Goal: Find specific page/section: Find specific page/section

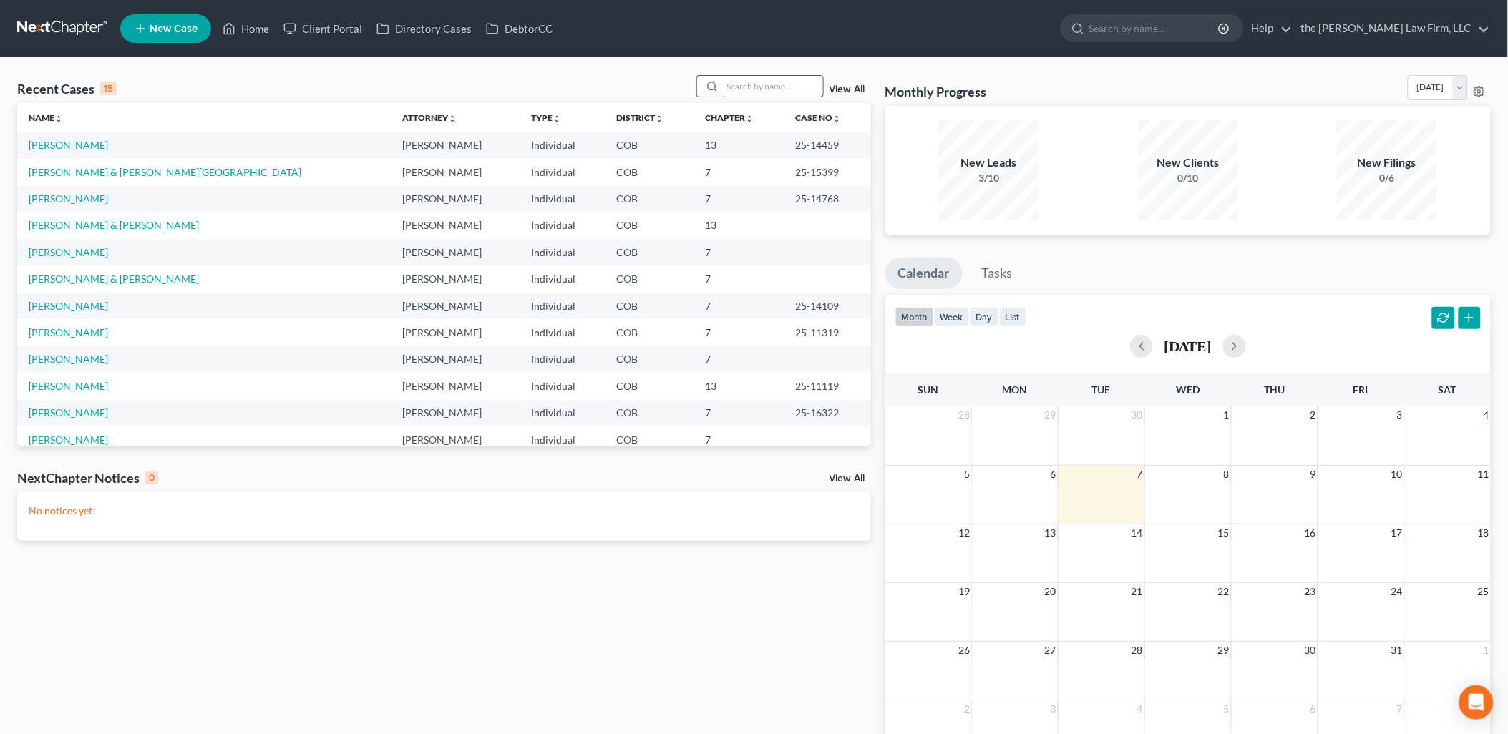
click at [787, 80] on input "search" at bounding box center [773, 86] width 100 height 21
type input "Sharp"
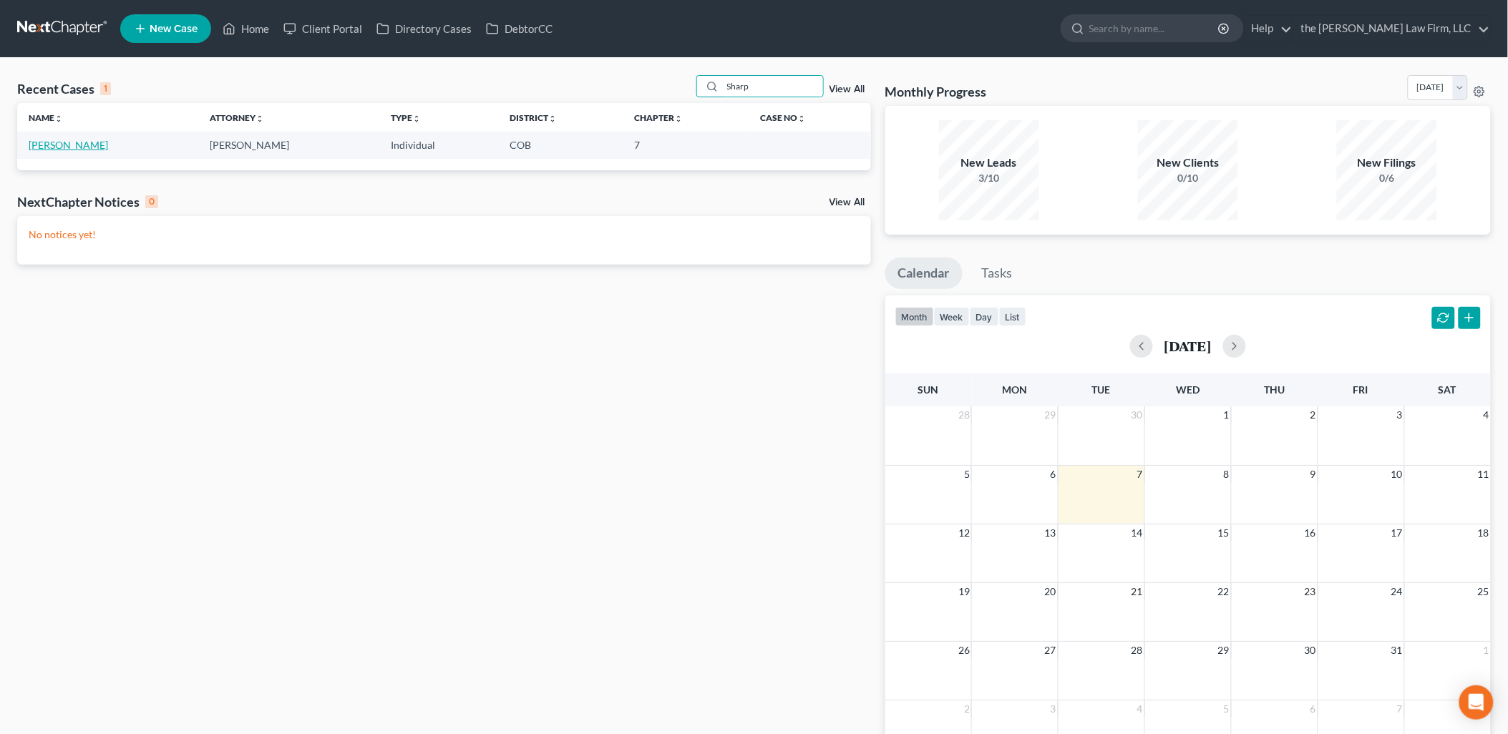
click at [33, 141] on link "[PERSON_NAME]" at bounding box center [68, 145] width 79 height 12
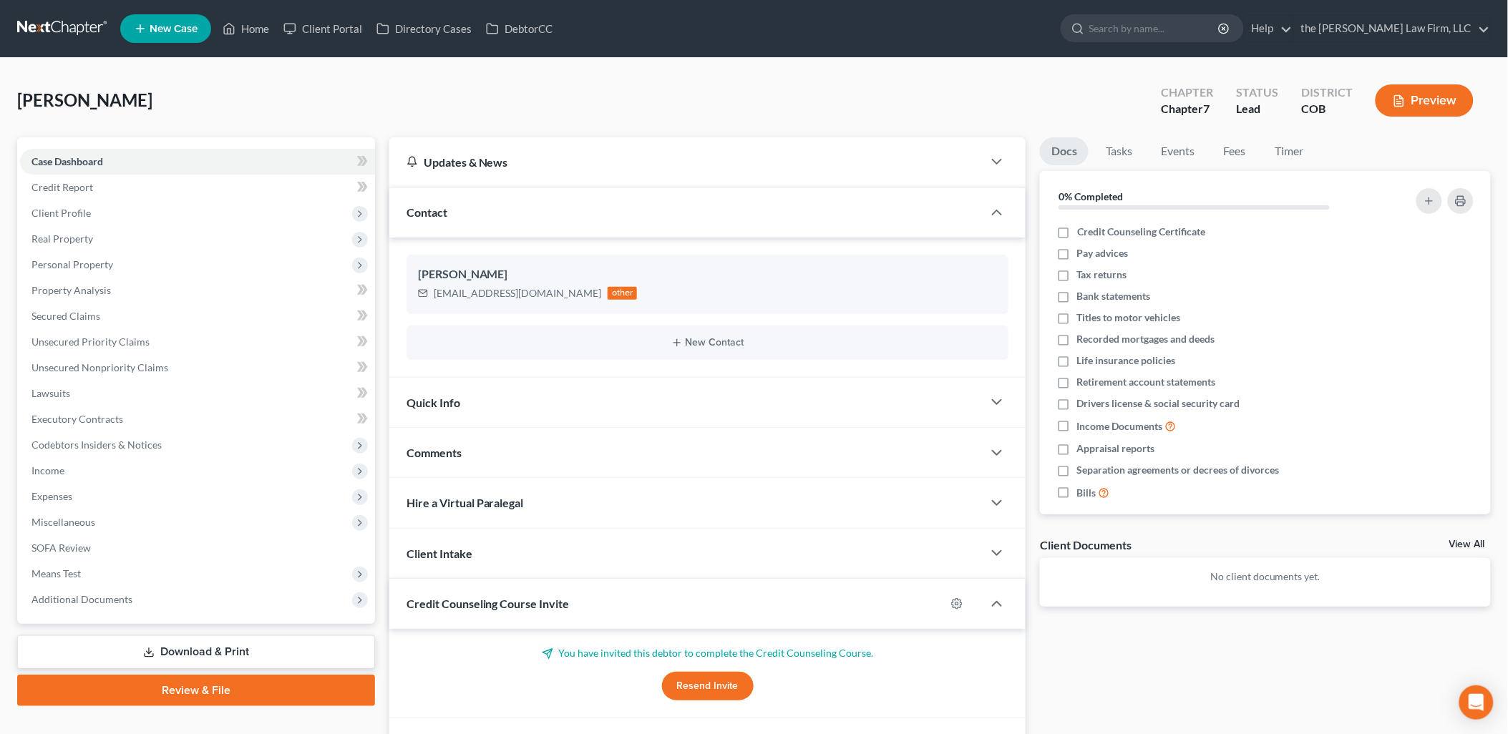
click at [563, 548] on div "Client Intake" at bounding box center [686, 553] width 594 height 49
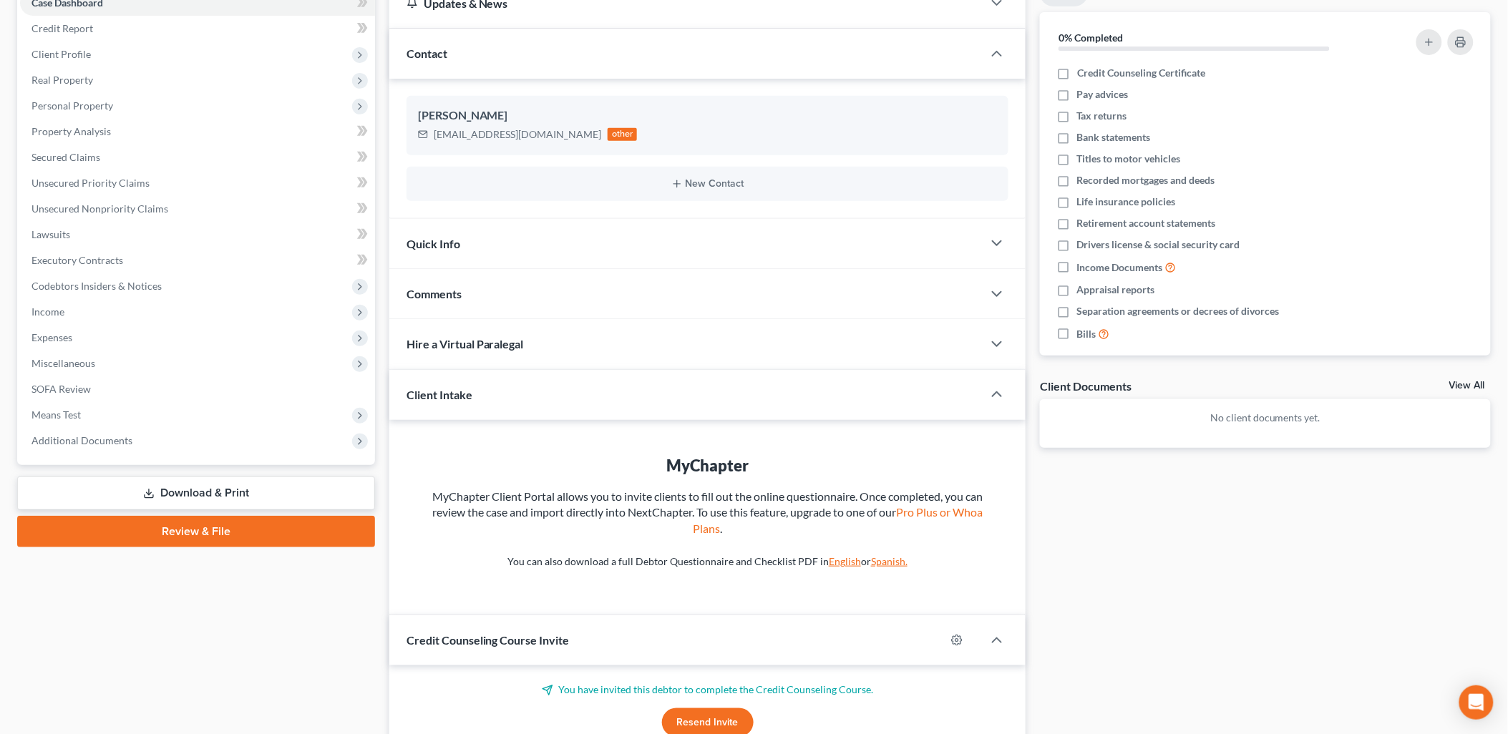
click at [548, 407] on div "Client Intake" at bounding box center [676, 394] width 574 height 49
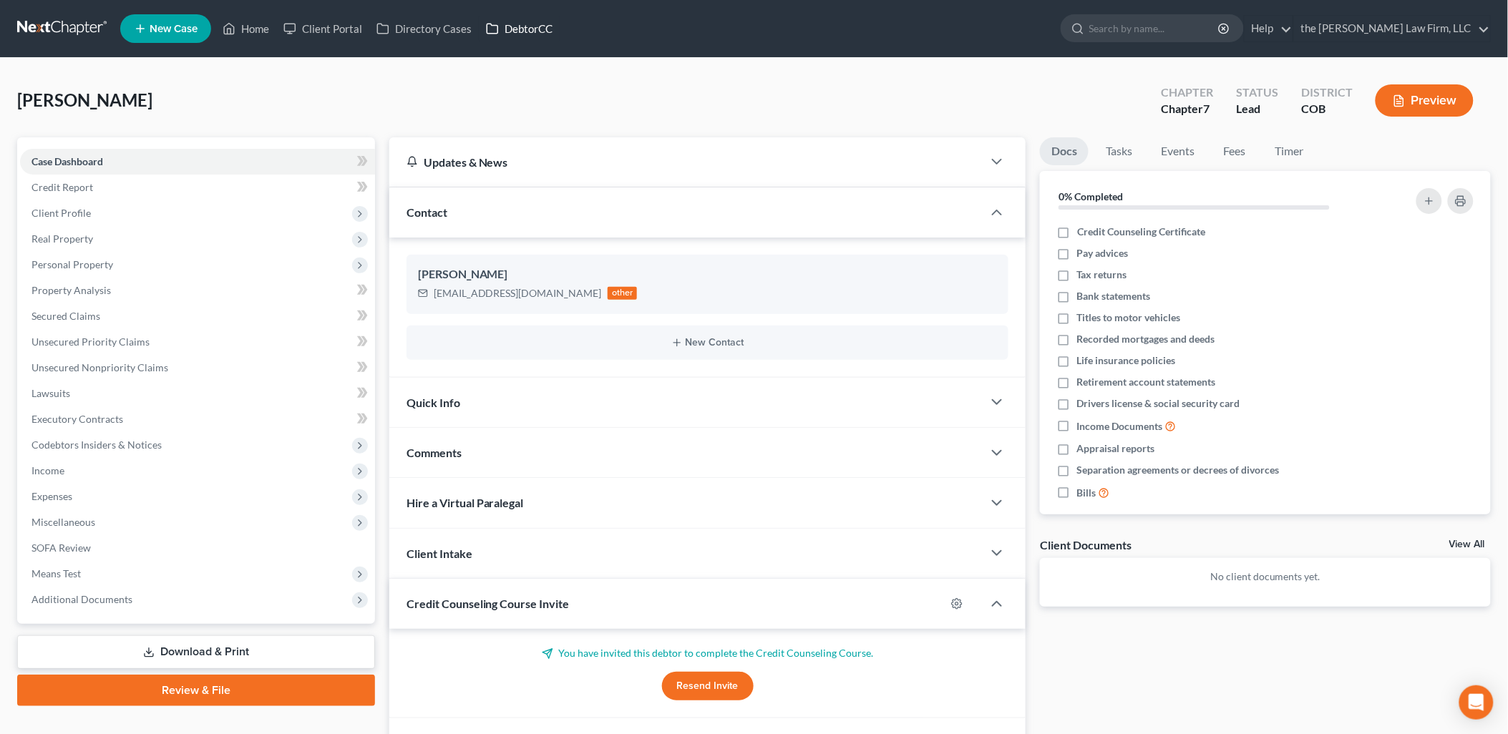
click at [537, 31] on link "DebtorCC" at bounding box center [519, 29] width 81 height 26
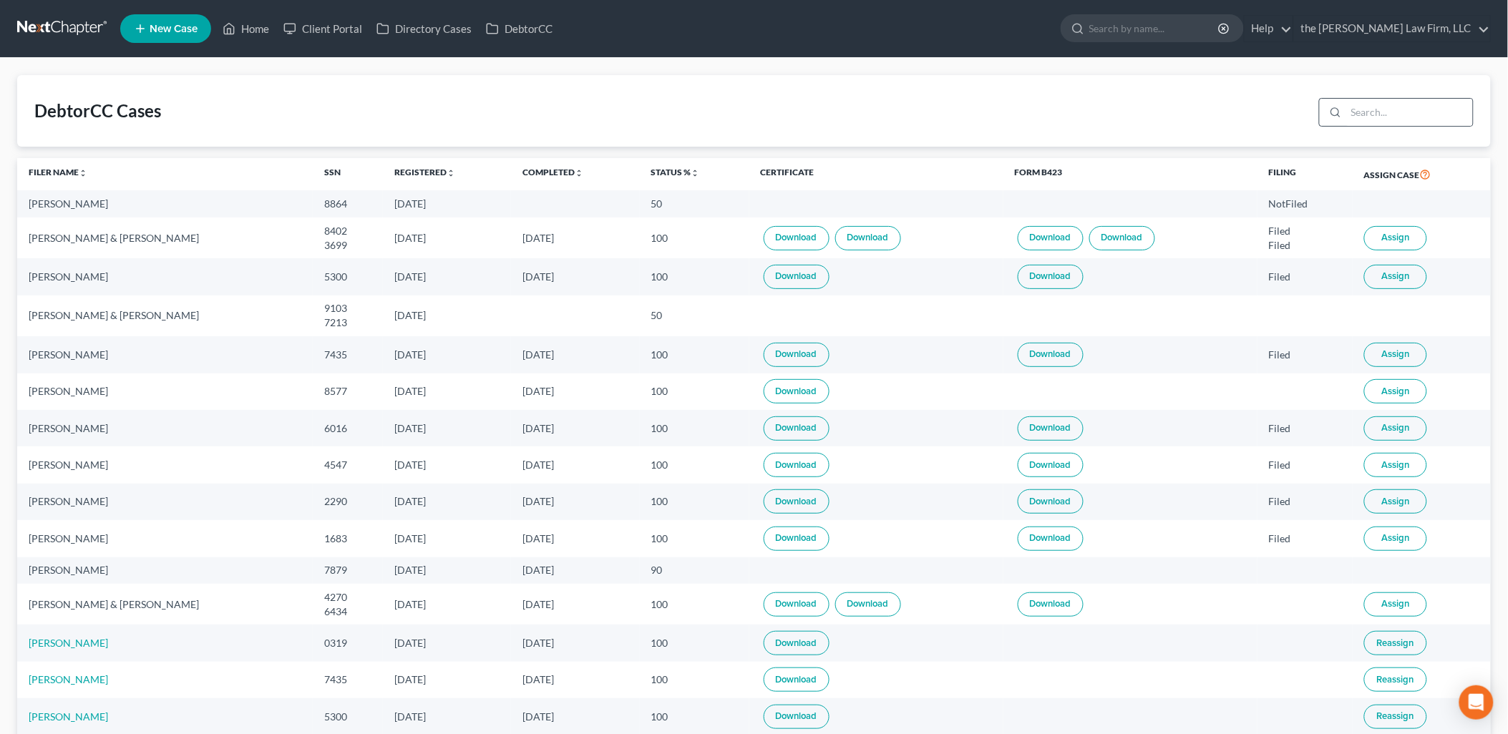
click at [1346, 117] on div at bounding box center [1333, 112] width 26 height 27
click at [1366, 122] on input "search" at bounding box center [1409, 112] width 127 height 27
type input "sharp"
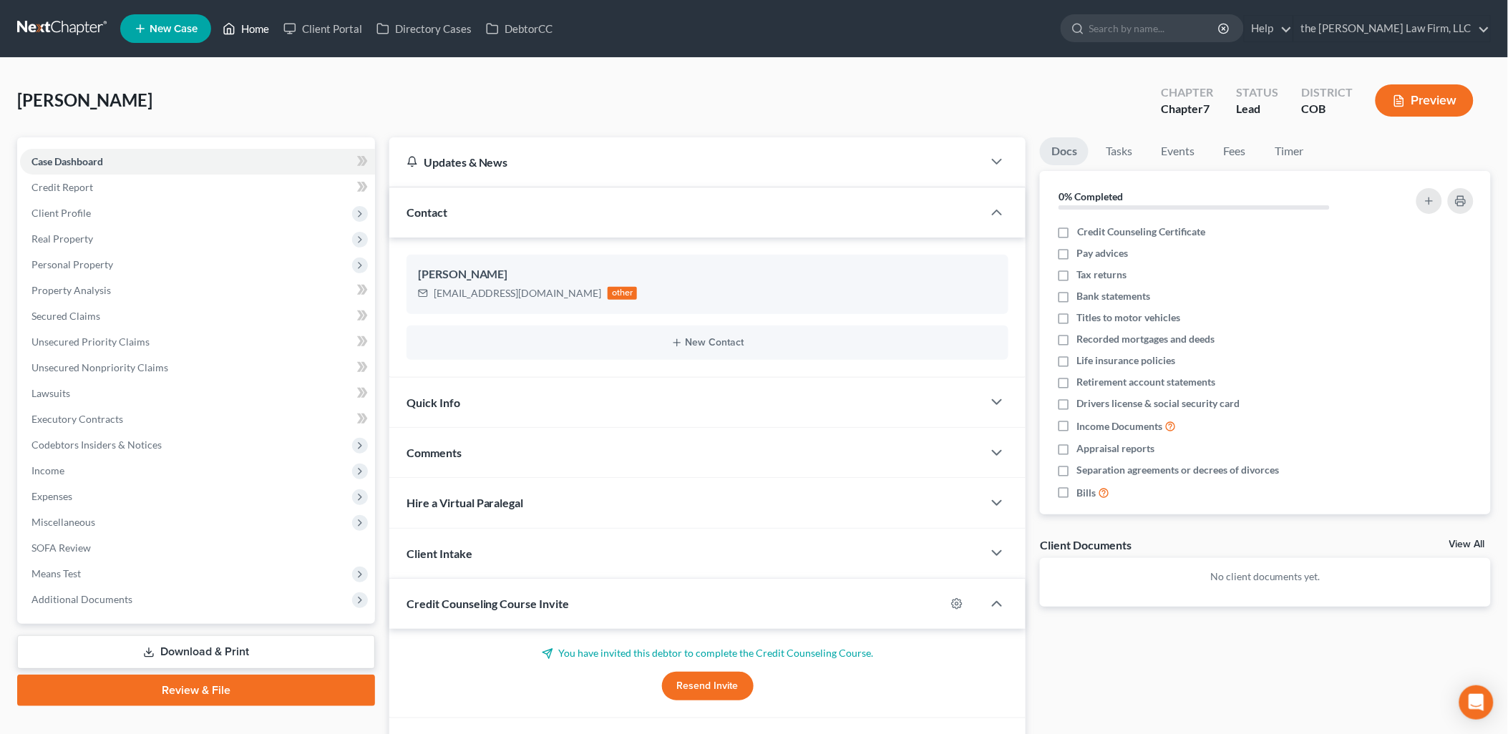
drag, startPoint x: 248, startPoint y: 36, endPoint x: 273, endPoint y: 41, distance: 26.2
click at [248, 36] on link "Home" at bounding box center [245, 29] width 61 height 26
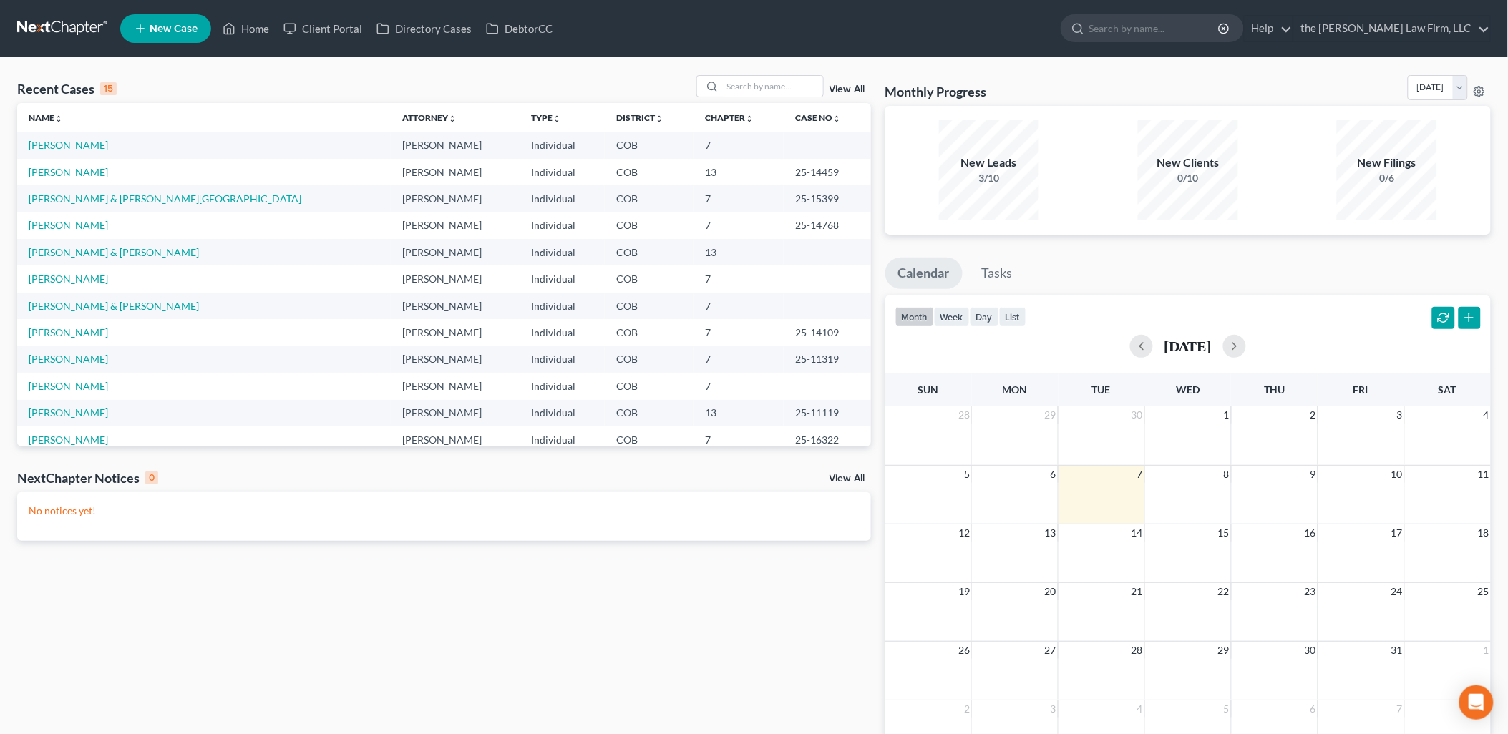
click at [825, 87] on div "View All" at bounding box center [783, 86] width 175 height 22
click at [817, 90] on input "search" at bounding box center [773, 86] width 100 height 21
type input "[PERSON_NAME]"
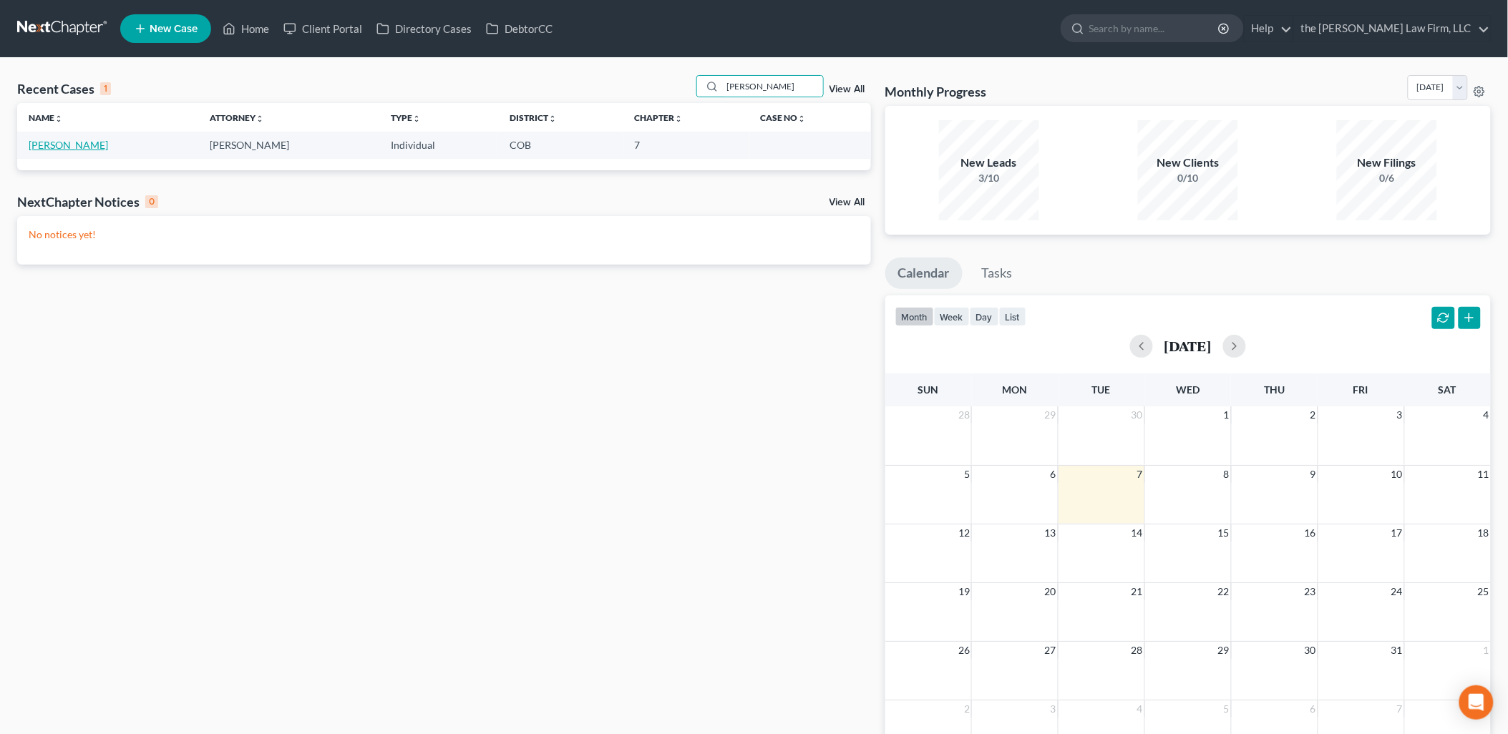
click at [57, 145] on link "[PERSON_NAME]" at bounding box center [68, 145] width 79 height 12
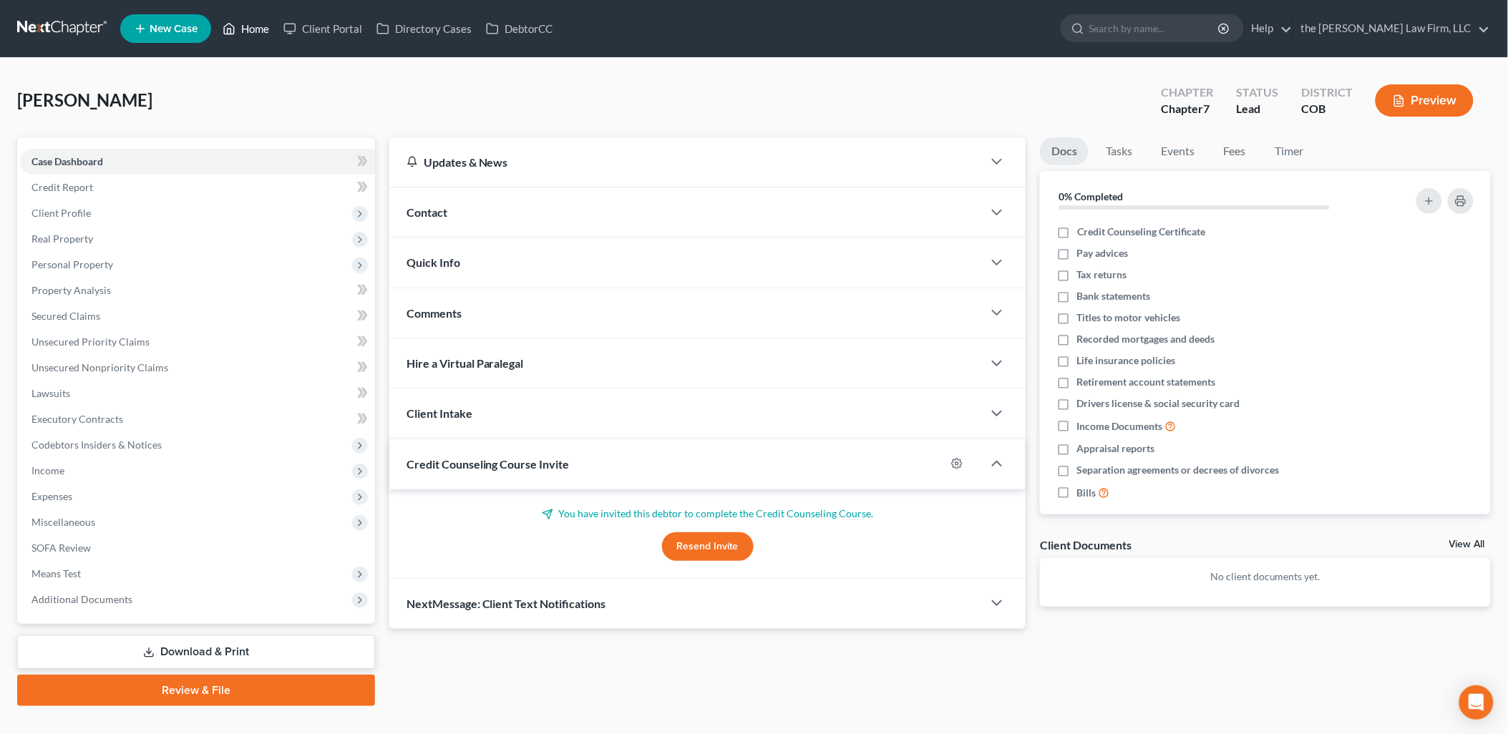
click at [239, 19] on link "Home" at bounding box center [245, 29] width 61 height 26
